Goal: Task Accomplishment & Management: Use online tool/utility

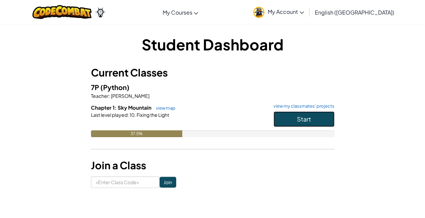
click at [303, 119] on span "Start" at bounding box center [304, 119] width 14 height 8
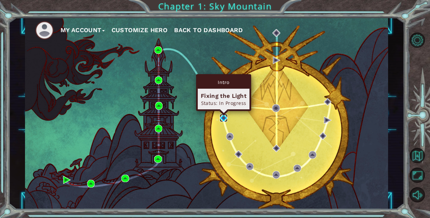
click at [225, 116] on img at bounding box center [224, 118] width 8 height 8
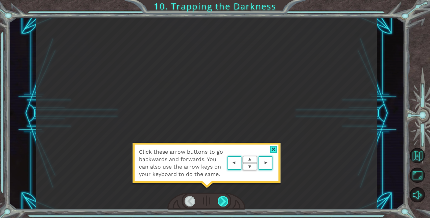
click at [220, 203] on div at bounding box center [223, 201] width 10 height 10
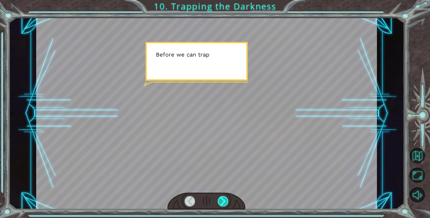
click at [220, 203] on div at bounding box center [223, 201] width 10 height 10
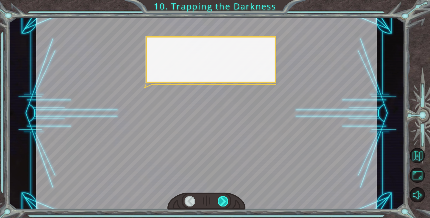
click at [220, 203] on div at bounding box center [223, 201] width 10 height 10
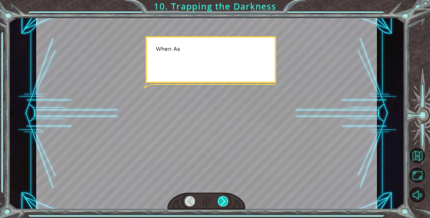
click at [220, 203] on div at bounding box center [223, 201] width 10 height 10
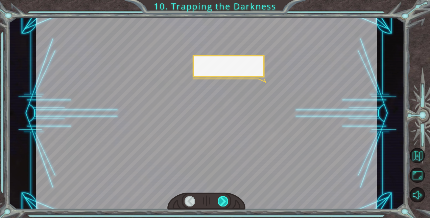
click at [220, 203] on div at bounding box center [223, 201] width 10 height 10
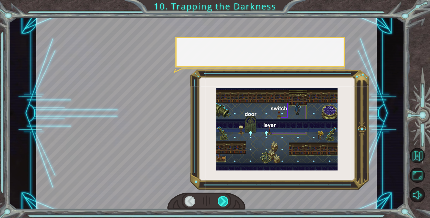
click at [220, 203] on div at bounding box center [223, 201] width 10 height 10
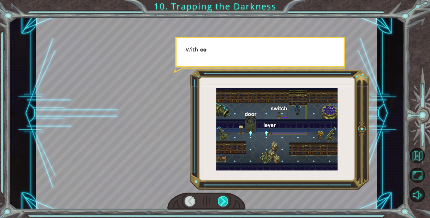
click at [220, 203] on div at bounding box center [223, 201] width 10 height 10
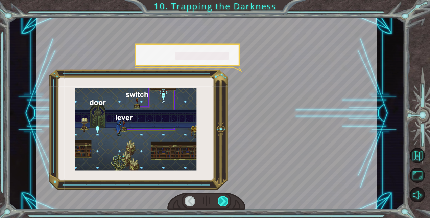
click at [220, 203] on div at bounding box center [223, 201] width 10 height 10
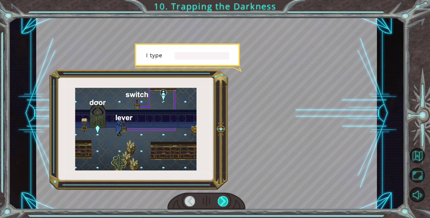
click at [220, 203] on div at bounding box center [223, 201] width 10 height 10
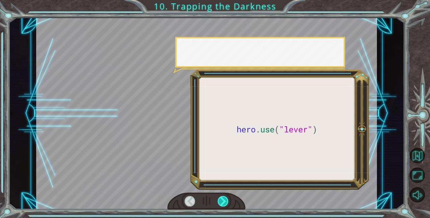
click at [220, 203] on div at bounding box center [223, 201] width 10 height 10
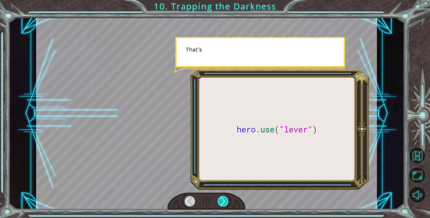
click at [220, 203] on div at bounding box center [223, 201] width 10 height 10
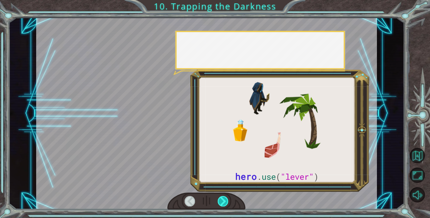
click at [220, 203] on div at bounding box center [223, 201] width 10 height 10
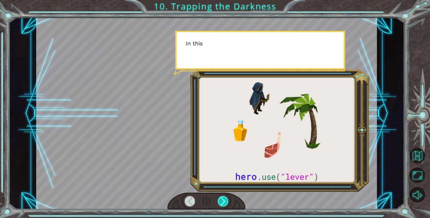
click at [220, 203] on div at bounding box center [223, 201] width 10 height 10
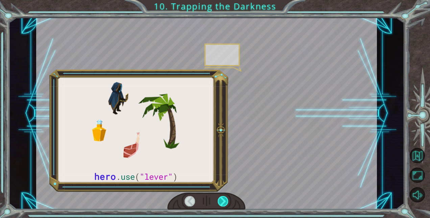
click at [220, 203] on div at bounding box center [223, 201] width 10 height 10
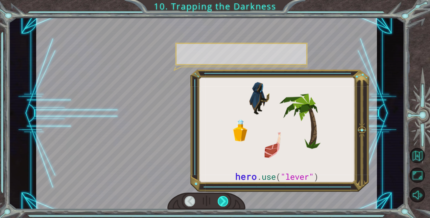
click at [220, 203] on div at bounding box center [223, 201] width 10 height 10
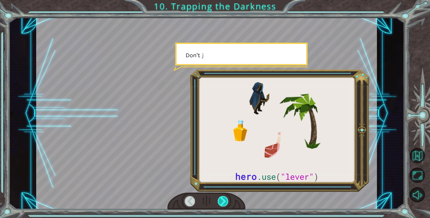
click at [220, 203] on div at bounding box center [223, 201] width 10 height 10
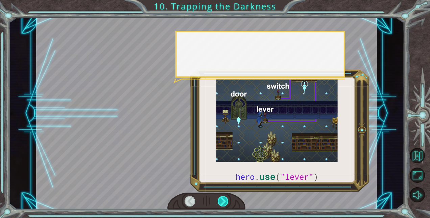
click at [220, 203] on div at bounding box center [223, 201] width 10 height 10
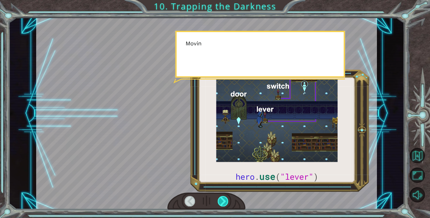
click at [220, 203] on div at bounding box center [223, 201] width 10 height 10
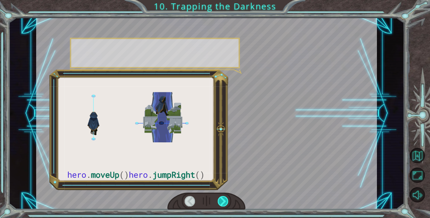
click at [220, 203] on div at bounding box center [223, 201] width 10 height 10
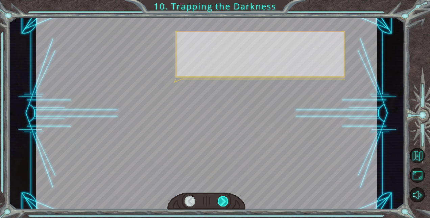
click at [220, 203] on div at bounding box center [223, 201] width 10 height 10
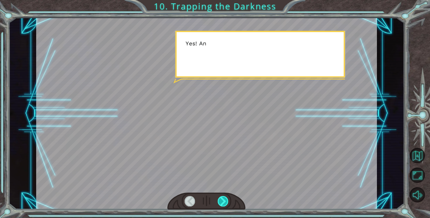
click at [220, 203] on div at bounding box center [223, 201] width 10 height 10
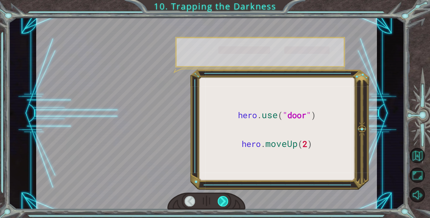
click at [220, 203] on div at bounding box center [223, 201] width 10 height 10
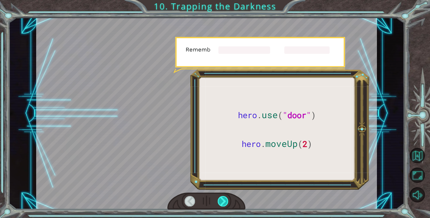
click at [220, 203] on div at bounding box center [223, 201] width 10 height 10
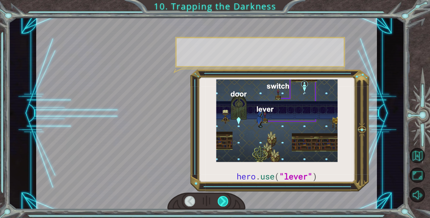
click at [220, 203] on div at bounding box center [223, 201] width 10 height 10
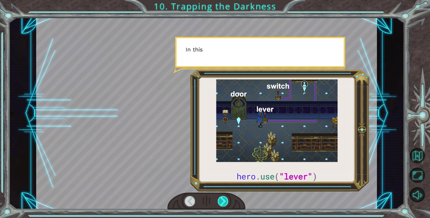
click at [220, 203] on div at bounding box center [223, 201] width 10 height 10
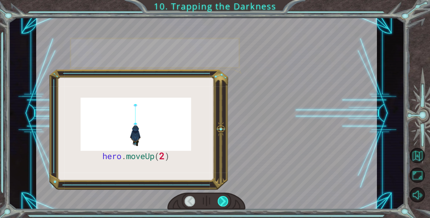
click at [220, 203] on div at bounding box center [223, 201] width 10 height 10
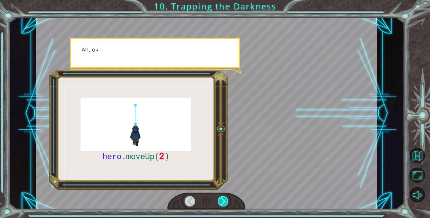
click at [220, 203] on div at bounding box center [223, 201] width 10 height 10
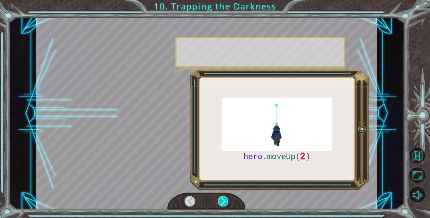
click at [220, 203] on div at bounding box center [223, 201] width 10 height 10
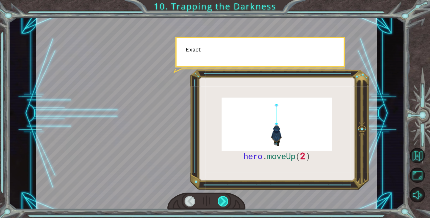
click at [220, 203] on div at bounding box center [223, 201] width 10 height 10
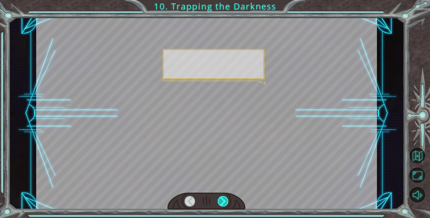
click at [220, 203] on div at bounding box center [223, 201] width 10 height 10
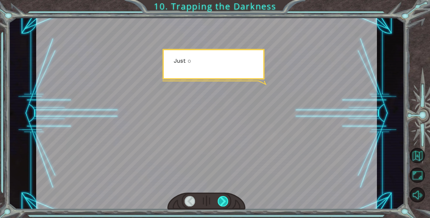
click at [220, 203] on div at bounding box center [223, 201] width 10 height 10
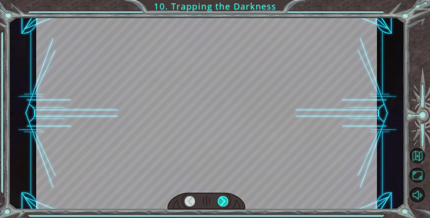
click at [220, 203] on div at bounding box center [223, 201] width 10 height 10
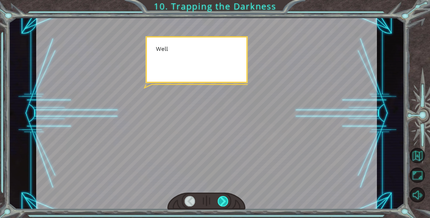
click at [220, 203] on div at bounding box center [223, 201] width 10 height 10
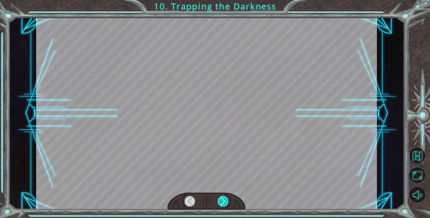
click at [220, 203] on div at bounding box center [223, 201] width 10 height 10
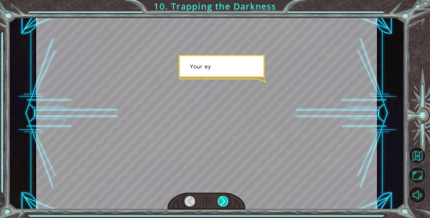
click at [220, 203] on div at bounding box center [223, 201] width 10 height 10
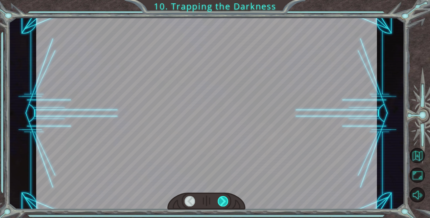
click at [220, 203] on div at bounding box center [223, 201] width 10 height 10
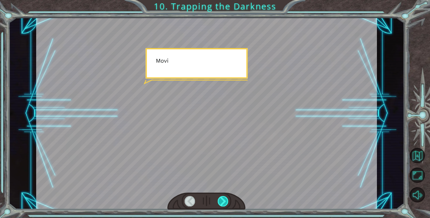
click at [220, 203] on div at bounding box center [223, 201] width 10 height 10
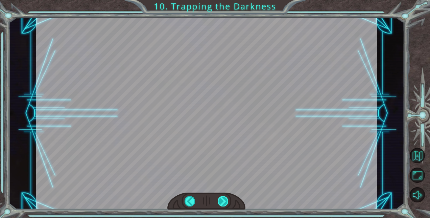
click at [220, 203] on div at bounding box center [223, 201] width 10 height 10
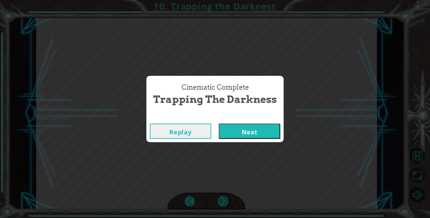
click at [220, 203] on div "Cinematic Complete Trapping the Darkness Replay Next" at bounding box center [215, 109] width 430 height 218
drag, startPoint x: 220, startPoint y: 203, endPoint x: 252, endPoint y: 135, distance: 75.5
click at [252, 135] on button "Next" at bounding box center [250, 131] width 62 height 15
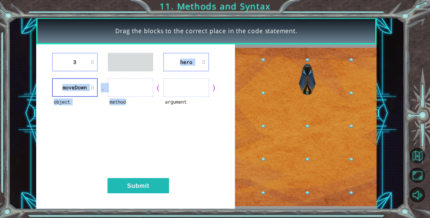
drag, startPoint x: 124, startPoint y: 76, endPoint x: 124, endPoint y: 93, distance: 17.3
click at [124, 93] on div "3 hero object moveDown . method ( argument ) Submit" at bounding box center [135, 126] width 199 height 165
drag, startPoint x: 124, startPoint y: 93, endPoint x: 121, endPoint y: 91, distance: 3.9
click at [121, 91] on ul at bounding box center [131, 87] width 46 height 19
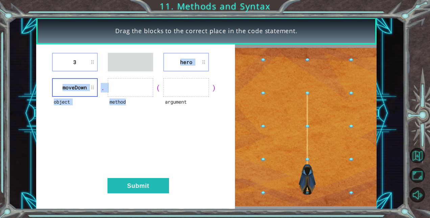
click at [142, 114] on div "method" at bounding box center [131, 106] width 46 height 19
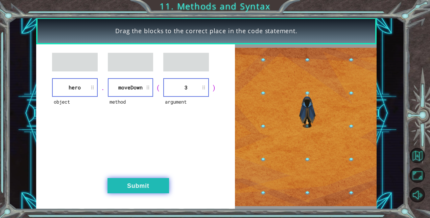
click at [154, 178] on button "Submit" at bounding box center [139, 185] width 62 height 15
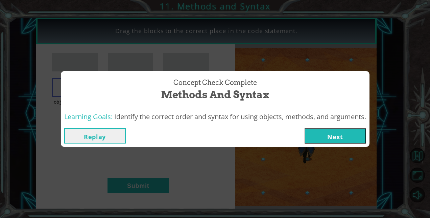
click at [320, 135] on button "Next" at bounding box center [336, 135] width 62 height 15
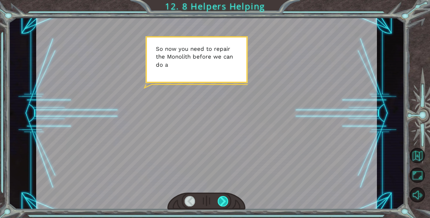
click at [225, 201] on div at bounding box center [223, 201] width 10 height 10
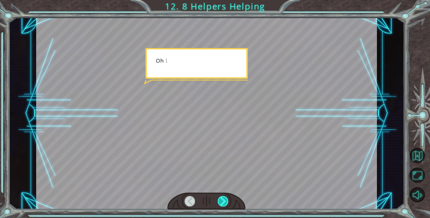
click at [225, 201] on div at bounding box center [223, 201] width 10 height 10
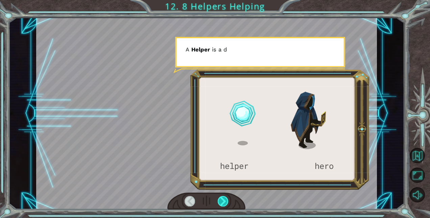
click at [225, 201] on div at bounding box center [223, 201] width 10 height 10
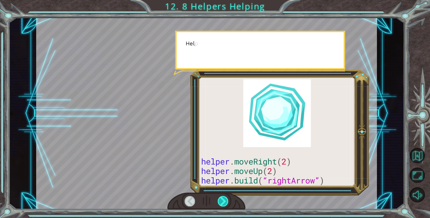
click at [225, 201] on div at bounding box center [223, 201] width 10 height 10
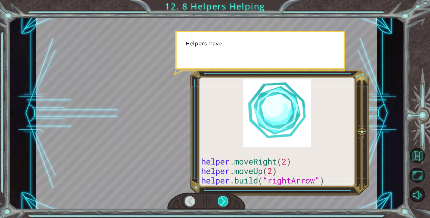
click at [225, 201] on div at bounding box center [223, 201] width 10 height 10
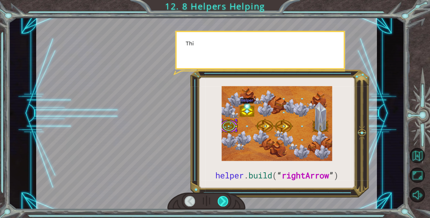
click at [225, 201] on div at bounding box center [223, 201] width 10 height 10
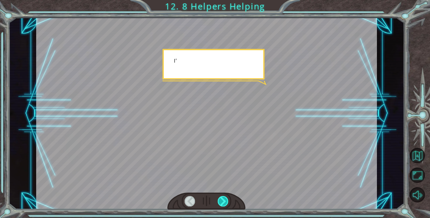
click at [225, 201] on div at bounding box center [223, 201] width 10 height 10
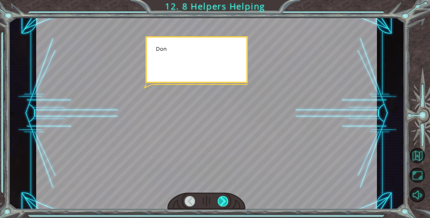
click at [225, 201] on div at bounding box center [223, 201] width 10 height 10
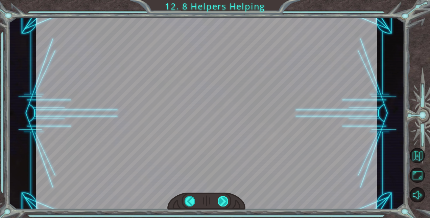
click at [225, 0] on div "helper . build ( “ rightArrow ” ) S o n o w y o u n e e d t o r e p a i r t h e…" at bounding box center [215, 0] width 430 height 0
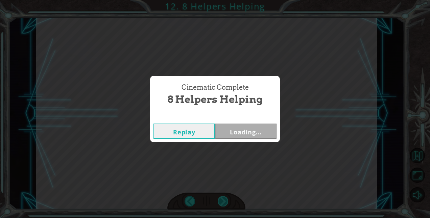
click at [225, 201] on div "Cinematic Complete 8 Helpers Helping Replay Loading..." at bounding box center [215, 109] width 430 height 218
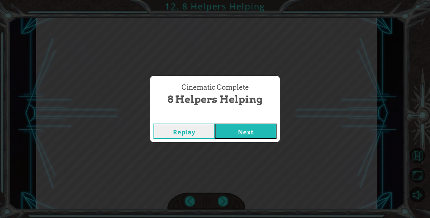
click at [225, 201] on div "Cinematic Complete 8 Helpers Helping Replay Next" at bounding box center [215, 109] width 430 height 218
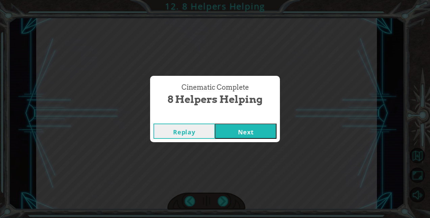
drag, startPoint x: 225, startPoint y: 201, endPoint x: 263, endPoint y: 128, distance: 82.7
click at [263, 128] on button "Next" at bounding box center [246, 131] width 62 height 15
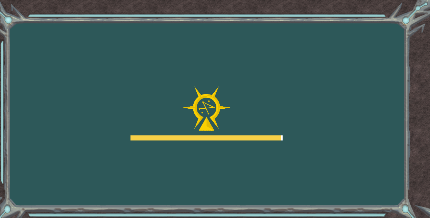
click at [217, 142] on div "Goals Error loading from server. Try refreshing the page. You'll need to join a…" at bounding box center [215, 109] width 430 height 218
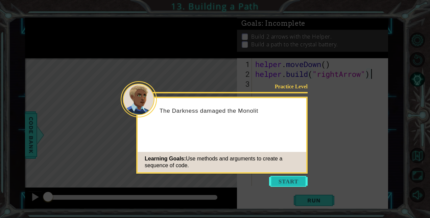
click at [275, 178] on button "Start" at bounding box center [288, 181] width 39 height 11
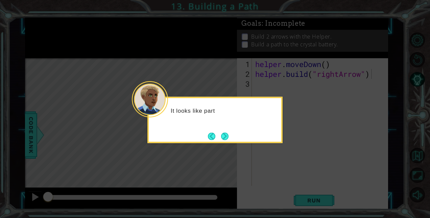
click at [232, 138] on div "It looks like part" at bounding box center [215, 120] width 135 height 46
click at [229, 137] on button "Next" at bounding box center [224, 135] width 7 height 7
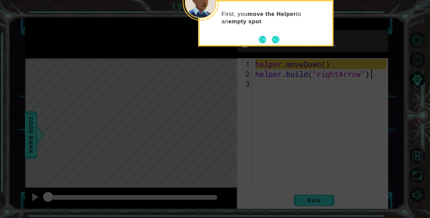
click at [274, 47] on icon at bounding box center [215, 32] width 430 height 371
click at [274, 43] on button "Next" at bounding box center [275, 39] width 7 height 7
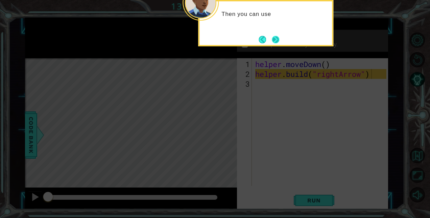
click at [274, 39] on button "Next" at bounding box center [275, 39] width 7 height 7
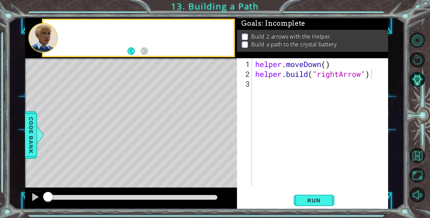
click at [274, 41] on p "Build a path to the crystal battery." at bounding box center [294, 44] width 87 height 7
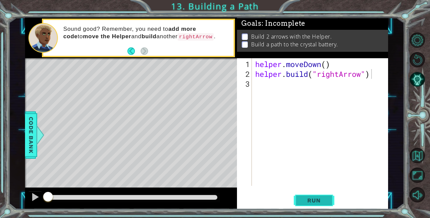
click at [314, 199] on span "Run" at bounding box center [314, 200] width 27 height 7
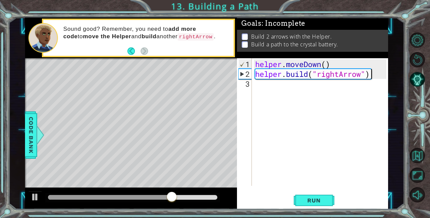
click at [261, 84] on div "helper . moveDown ( ) helper . build ( "rightArrow" )" at bounding box center [322, 132] width 136 height 147
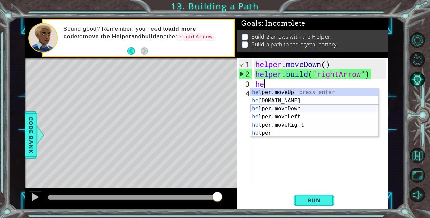
click at [284, 110] on div "he lper.moveUp press enter he lper.build press enter he lper.moveDown press ent…" at bounding box center [315, 120] width 128 height 65
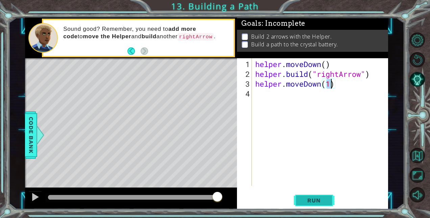
click at [315, 200] on span "Run" at bounding box center [314, 200] width 27 height 7
click at [270, 85] on div "helper . moveDown ( ) helper . build ( "rightArrow" ) )" at bounding box center [322, 132] width 136 height 147
type textarea ")"
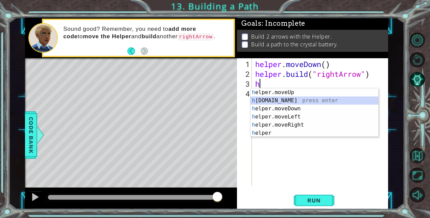
click at [287, 97] on div "h elper.moveUp press enter h elper.build press enter h elper.moveDown press ent…" at bounding box center [315, 120] width 128 height 65
type textarea "helper.build("rightArrow")"
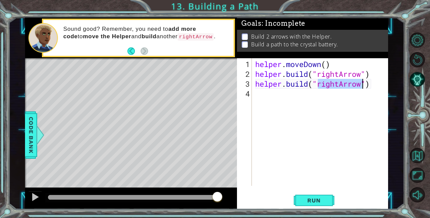
click at [295, 148] on div "helper . moveDown ( ) helper . build ( "rightArrow" ) helper . build ( "rightAr…" at bounding box center [322, 132] width 136 height 147
click at [375, 73] on div "helper . moveDown ( ) helper . build ( "rightArrow" ) helper . build ( "rightAr…" at bounding box center [322, 132] width 136 height 147
type textarea "helper.build("rightArrow")"
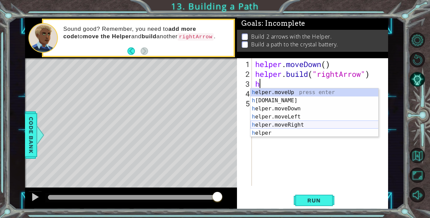
click at [292, 125] on div "h elper.moveUp press enter h elper.build press enter h elper.moveDown press ent…" at bounding box center [315, 120] width 128 height 65
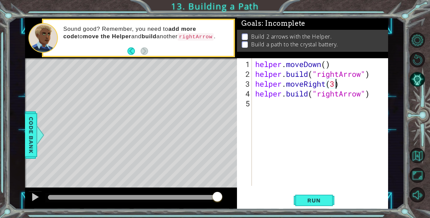
scroll to position [0, 3]
type textarea "helper.moveRight(3)"
click at [314, 205] on button "Run" at bounding box center [314, 200] width 41 height 15
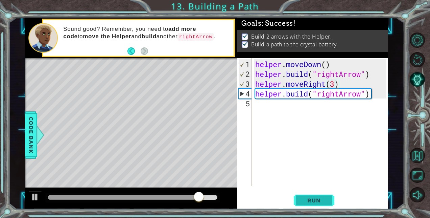
click at [312, 199] on span "Run" at bounding box center [314, 200] width 27 height 7
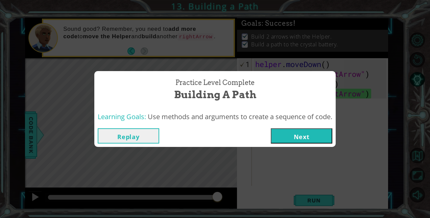
click at [286, 137] on button "Next" at bounding box center [302, 135] width 62 height 15
